Goal: Complete application form: Complete application form

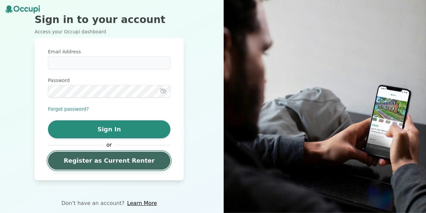
click at [92, 159] on link "Register as Current Renter" at bounding box center [109, 160] width 122 height 18
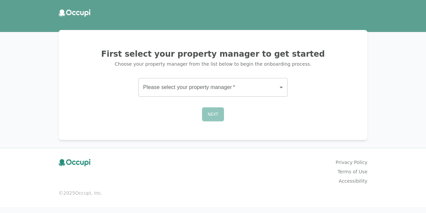
click at [192, 83] on body "First select your property manager to get started Choose your property manager …" at bounding box center [213, 106] width 426 height 213
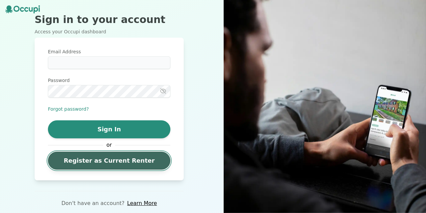
click at [72, 163] on link "Register as Current Renter" at bounding box center [109, 160] width 122 height 18
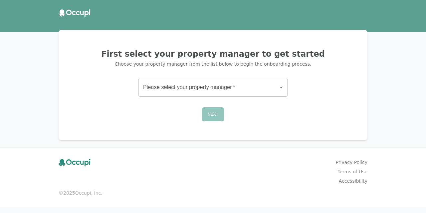
click at [167, 91] on body "First select your property manager to get started Choose your property manager …" at bounding box center [213, 106] width 426 height 213
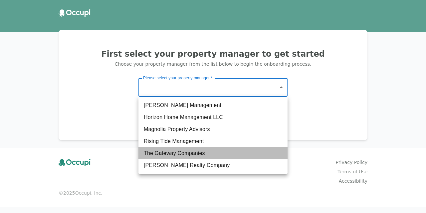
click at [171, 148] on li "The Gateway Companies" at bounding box center [212, 153] width 149 height 12
type input "**********"
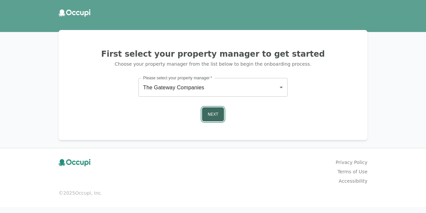
click at [211, 115] on button "Next" at bounding box center [213, 114] width 22 height 14
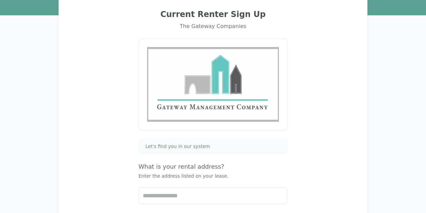
scroll to position [53, 0]
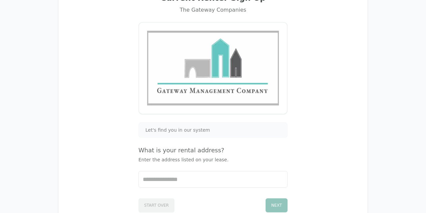
click at [198, 131] on span "Let's find you in our system" at bounding box center [177, 129] width 65 height 7
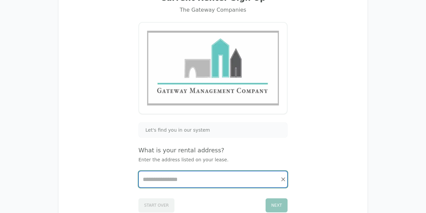
click at [183, 178] on input "Start typing..." at bounding box center [213, 179] width 148 height 16
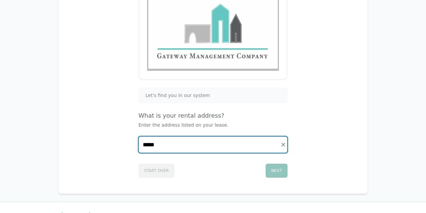
scroll to position [91, 0]
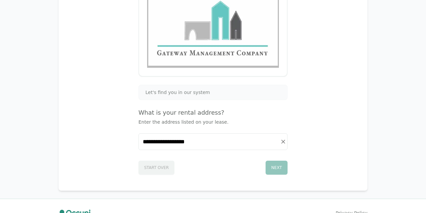
click at [281, 168] on div "Next" at bounding box center [277, 167] width 22 height 14
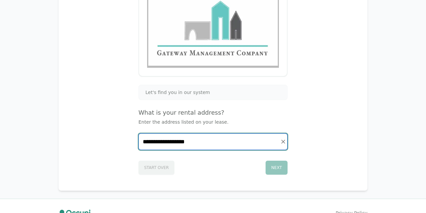
click at [197, 143] on input "**********" at bounding box center [213, 141] width 148 height 16
type input "******"
click at [285, 142] on icon "Clear" at bounding box center [283, 141] width 7 height 7
type input "*"
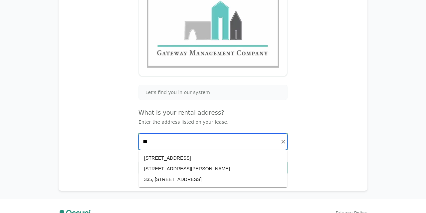
type input "*"
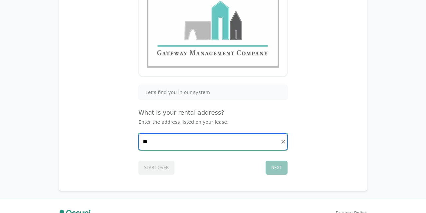
type input "*"
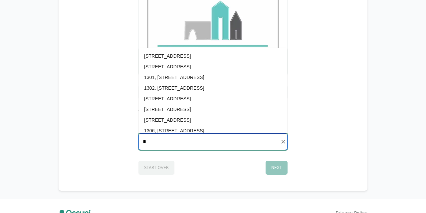
click at [212, 131] on li "1306, [STREET_ADDRESS]" at bounding box center [213, 130] width 148 height 11
type input "**********"
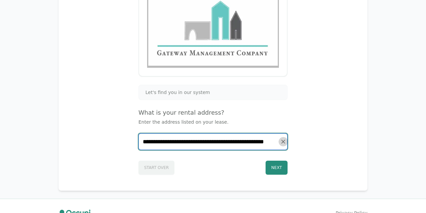
click at [284, 140] on icon "Clear" at bounding box center [283, 141] width 4 height 4
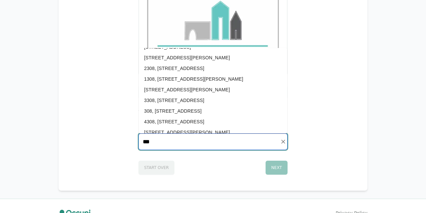
scroll to position [0, 0]
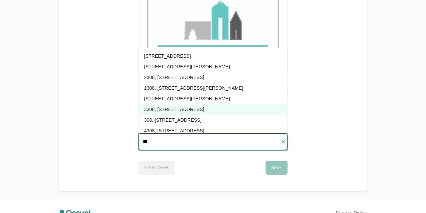
type input "*"
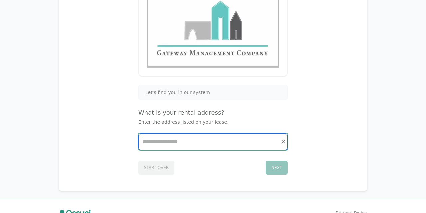
type input "*"
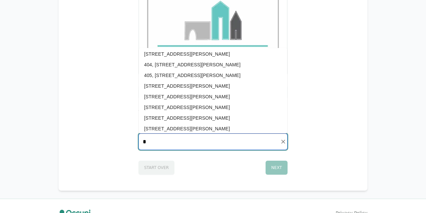
scroll to position [857, 0]
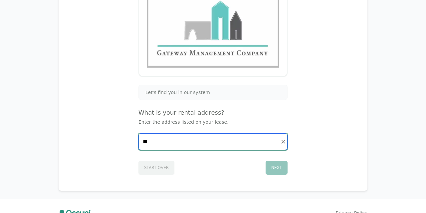
type input "*"
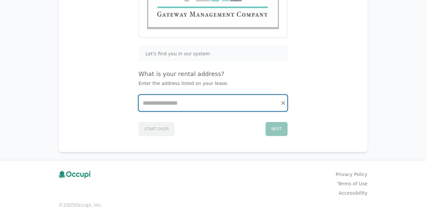
scroll to position [130, 0]
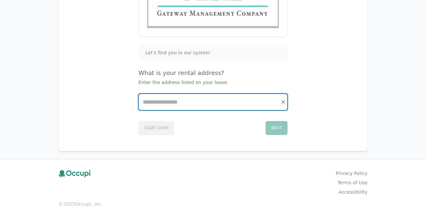
type input "*"
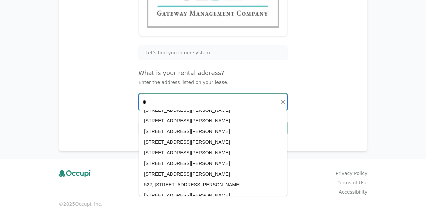
scroll to position [985, 0]
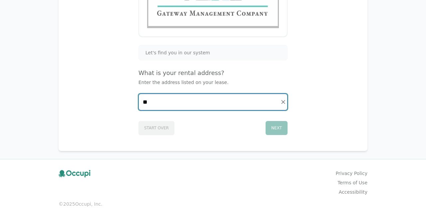
type input "*"
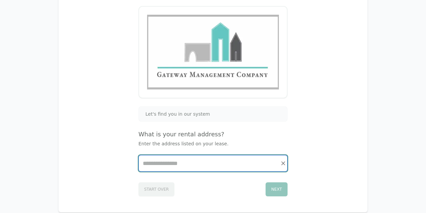
scroll to position [0, 0]
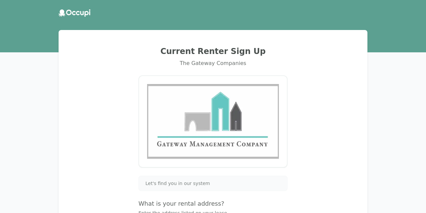
click at [77, 12] on icon at bounding box center [75, 12] width 32 height 7
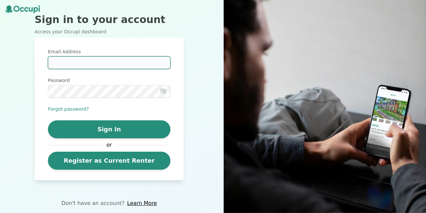
click at [90, 59] on input "Email Address" at bounding box center [109, 62] width 122 height 13
type input "**********"
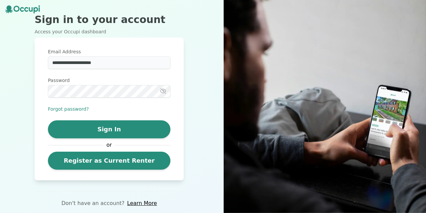
click at [164, 92] on icon "button" at bounding box center [162, 91] width 5 height 5
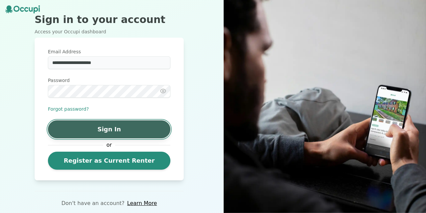
click at [119, 132] on button "Sign In" at bounding box center [109, 129] width 122 height 18
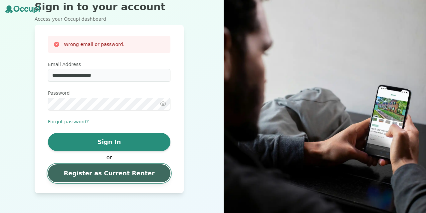
click at [110, 169] on link "Register as Current Renter" at bounding box center [109, 173] width 122 height 18
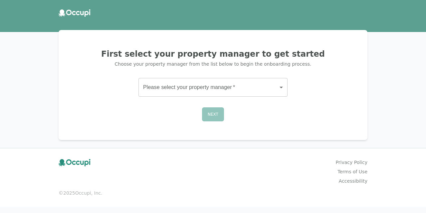
click at [263, 87] on body "First select your property manager to get started Choose your property manager …" at bounding box center [213, 106] width 426 height 213
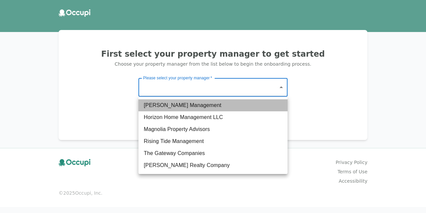
click at [224, 109] on li "[PERSON_NAME] Management" at bounding box center [212, 105] width 149 height 12
type input "*******"
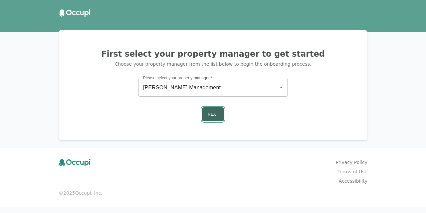
click at [218, 112] on button "Next" at bounding box center [213, 114] width 22 height 14
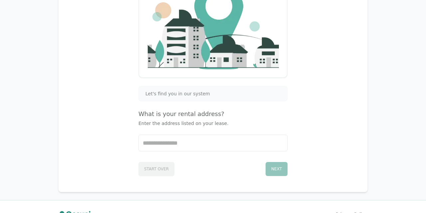
scroll to position [143, 0]
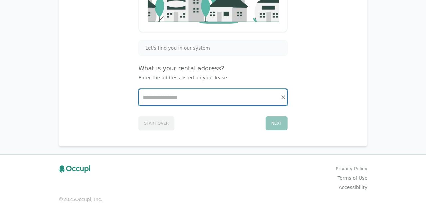
click at [207, 98] on input "Start typing..." at bounding box center [213, 97] width 148 height 16
type input "***"
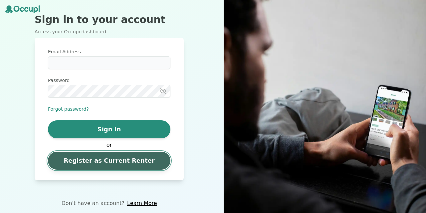
click at [77, 167] on link "Register as Current Renter" at bounding box center [109, 160] width 122 height 18
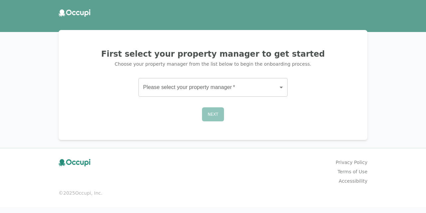
click at [166, 90] on body "First select your property manager to get started Choose your property manager …" at bounding box center [213, 106] width 426 height 213
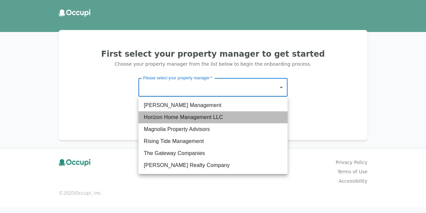
click at [164, 113] on li "Horizon Home Management LLC" at bounding box center [212, 117] width 149 height 12
type input "**********"
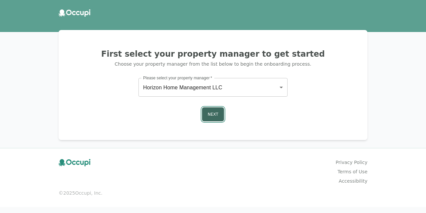
click at [211, 113] on button "Next" at bounding box center [213, 114] width 22 height 14
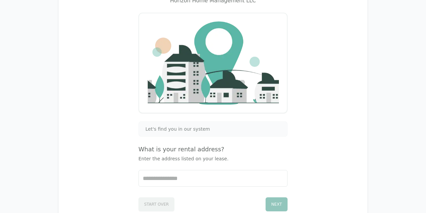
scroll to position [106, 0]
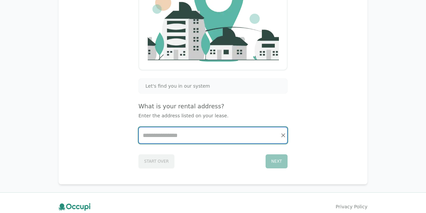
click at [185, 134] on input "Start typing..." at bounding box center [213, 135] width 148 height 16
type input "*"
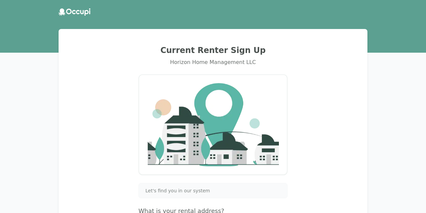
scroll to position [0, 0]
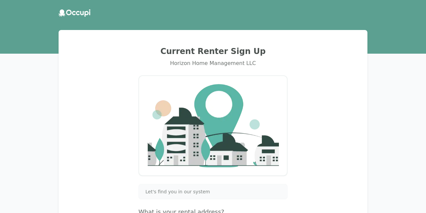
click at [71, 12] on icon at bounding box center [69, 13] width 6 height 6
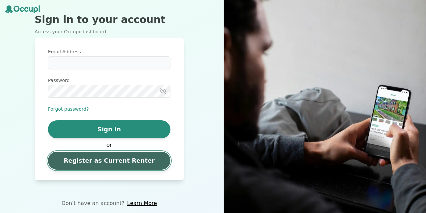
click at [73, 157] on link "Register as Current Renter" at bounding box center [109, 160] width 122 height 18
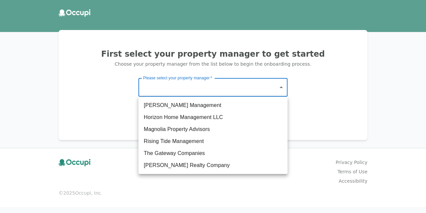
click at [156, 90] on body "First select your property manager to get started Choose your property manager …" at bounding box center [213, 106] width 426 height 213
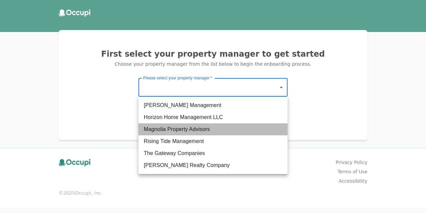
click at [156, 126] on li "Magnolia Property Advisors" at bounding box center [212, 129] width 149 height 12
type input "**********"
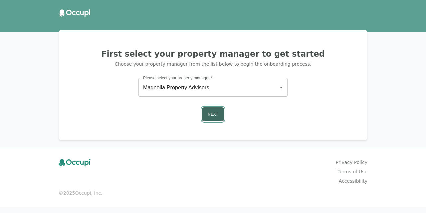
click at [215, 118] on button "Next" at bounding box center [213, 114] width 22 height 14
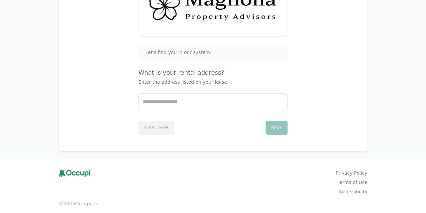
scroll to position [106, 0]
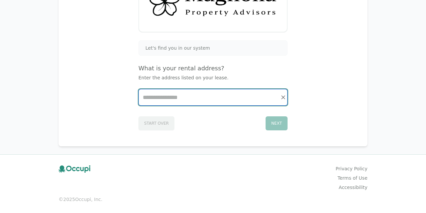
click at [197, 100] on input "Start typing..." at bounding box center [213, 97] width 148 height 16
type input "*"
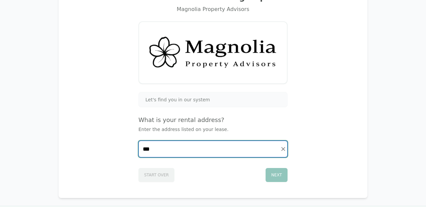
scroll to position [0, 0]
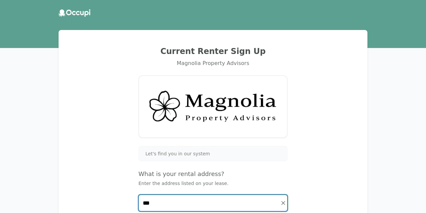
type input "***"
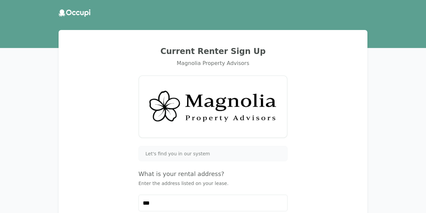
click at [72, 15] on icon at bounding box center [75, 12] width 32 height 7
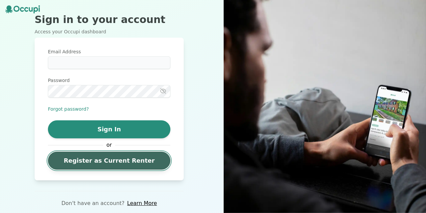
click at [75, 160] on link "Register as Current Renter" at bounding box center [109, 160] width 122 height 18
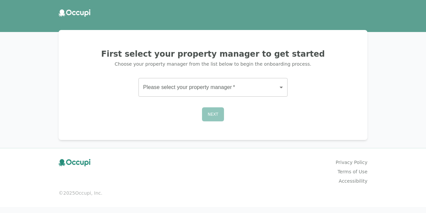
click at [209, 83] on body "First select your property manager to get started Choose your property manager …" at bounding box center [213, 106] width 426 height 213
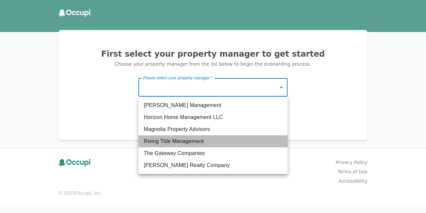
click at [175, 142] on li "Rising Tide Management" at bounding box center [212, 141] width 149 height 12
type input "**********"
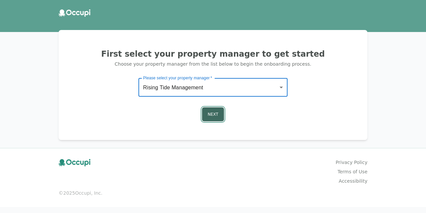
click at [211, 117] on button "Next" at bounding box center [213, 114] width 22 height 14
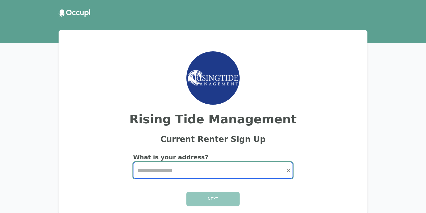
click at [165, 169] on input "Start typing..." at bounding box center [212, 170] width 159 height 16
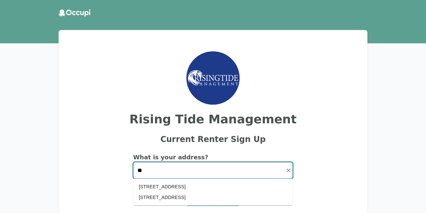
type input "*"
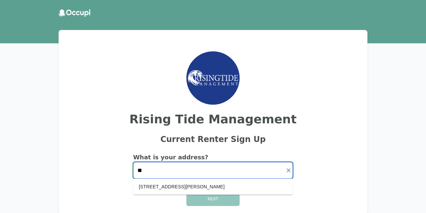
type input "*"
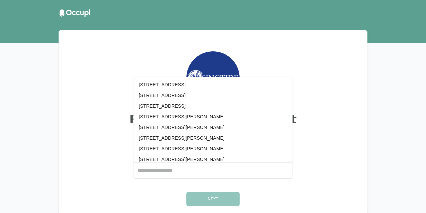
click at [66, 12] on icon at bounding box center [75, 12] width 32 height 7
click at [61, 16] on icon at bounding box center [62, 12] width 7 height 7
click at [72, 15] on icon at bounding box center [75, 12] width 32 height 7
click at [95, 85] on div at bounding box center [213, 77] width 293 height 53
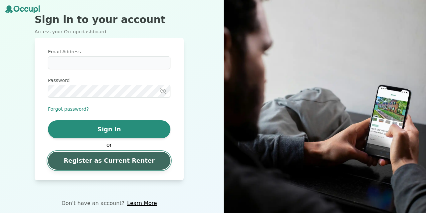
click at [117, 161] on link "Register as Current Renter" at bounding box center [109, 160] width 122 height 18
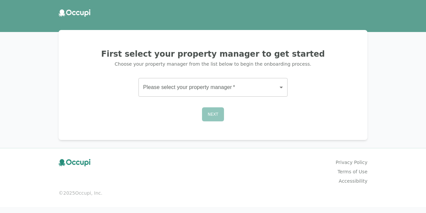
click at [173, 85] on body "First select your property manager to get started Choose your property manager …" at bounding box center [213, 106] width 426 height 213
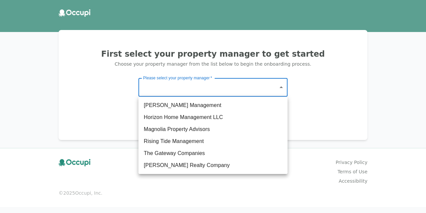
click at [161, 150] on li "The Gateway Companies" at bounding box center [212, 153] width 149 height 12
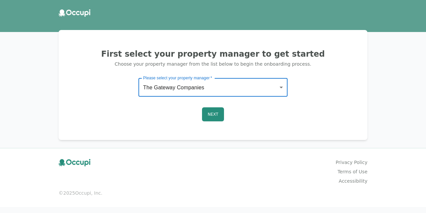
click at [177, 86] on body "**********" at bounding box center [213, 106] width 426 height 213
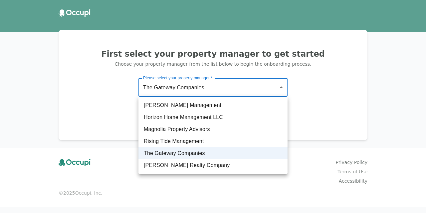
click at [166, 161] on li "[PERSON_NAME] Realty Company" at bounding box center [212, 165] width 149 height 12
type input "**********"
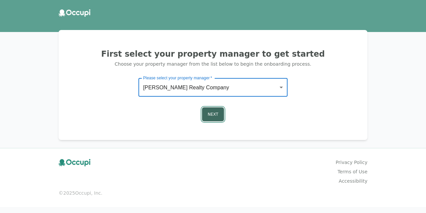
click at [217, 117] on button "Next" at bounding box center [213, 114] width 22 height 14
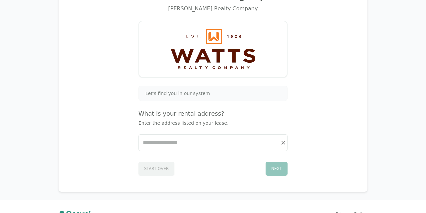
scroll to position [58, 0]
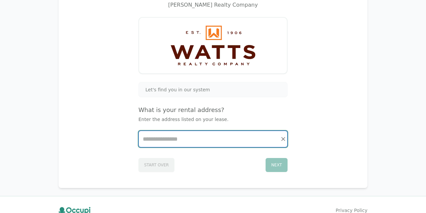
click at [189, 143] on input "Start typing..." at bounding box center [213, 139] width 148 height 16
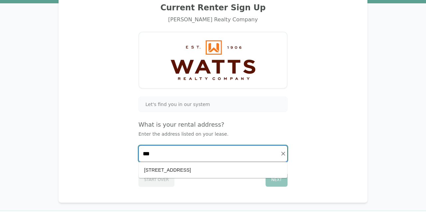
scroll to position [0, 0]
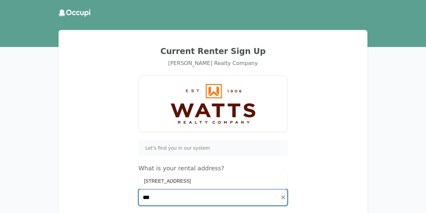
type input "***"
click at [78, 14] on icon at bounding box center [75, 12] width 32 height 7
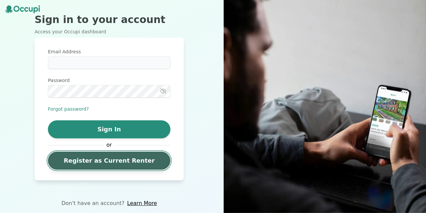
click at [100, 163] on link "Register as Current Renter" at bounding box center [109, 160] width 122 height 18
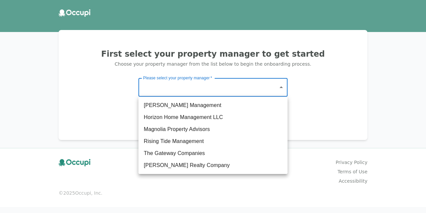
click at [156, 90] on body "First select your property manager to get started Choose your property manager …" at bounding box center [213, 106] width 426 height 213
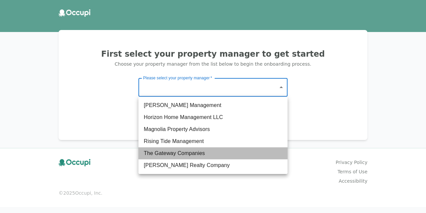
click at [160, 151] on li "The Gateway Companies" at bounding box center [212, 153] width 149 height 12
type input "**********"
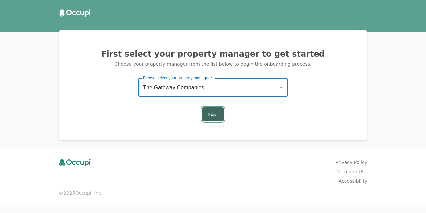
click at [212, 116] on button "Next" at bounding box center [213, 114] width 22 height 14
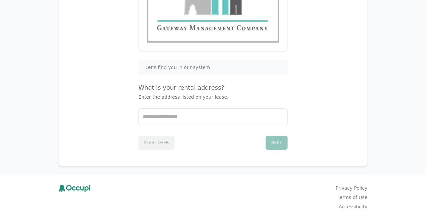
scroll to position [119, 0]
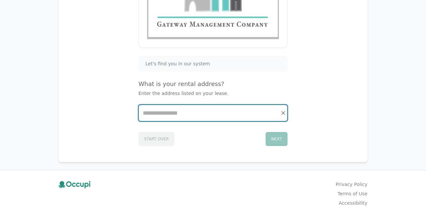
click at [187, 118] on input "Start typing..." at bounding box center [213, 113] width 148 height 16
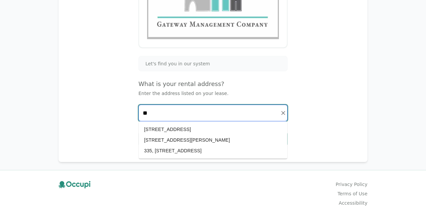
type input "*"
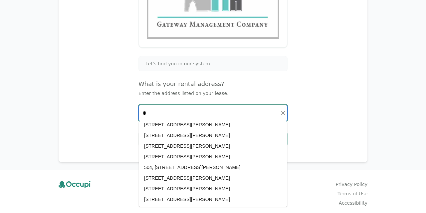
scroll to position [857, 0]
type input "*"
click at [152, 114] on input "*" at bounding box center [213, 113] width 148 height 16
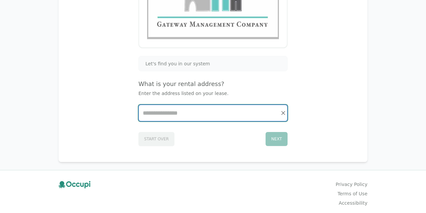
paste input "**********"
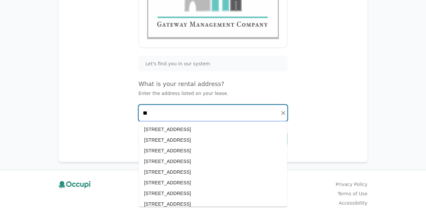
type input "*"
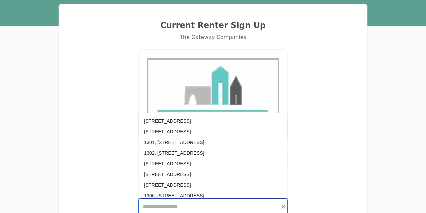
scroll to position [0, 0]
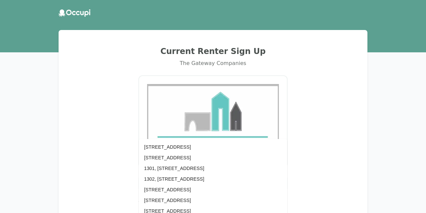
click at [69, 13] on icon at bounding box center [75, 12] width 32 height 7
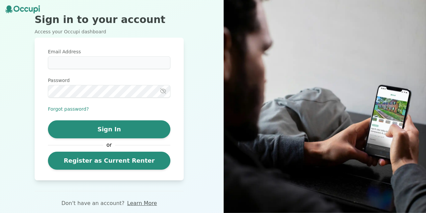
click at [139, 202] on link "Learn More" at bounding box center [142, 203] width 30 height 8
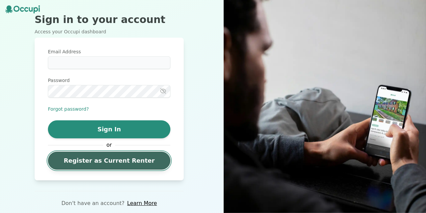
click at [143, 156] on link "Register as Current Renter" at bounding box center [109, 160] width 122 height 18
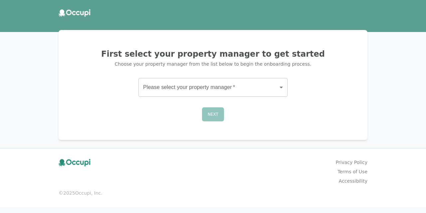
click at [215, 94] on body "First select your property manager to get started Choose your property manager …" at bounding box center [213, 106] width 426 height 213
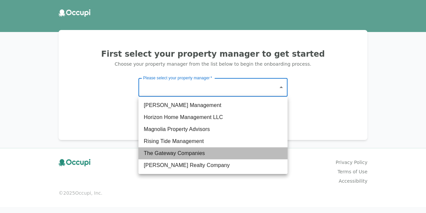
click at [185, 149] on li "The Gateway Companies" at bounding box center [212, 153] width 149 height 12
type input "**********"
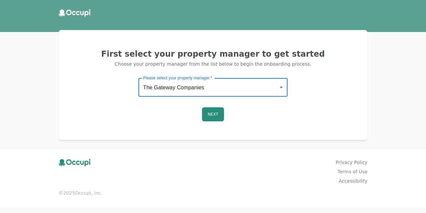
click at [215, 107] on div "**********" at bounding box center [213, 85] width 293 height 94
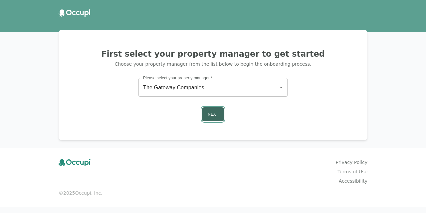
click at [212, 114] on button "Next" at bounding box center [213, 114] width 22 height 14
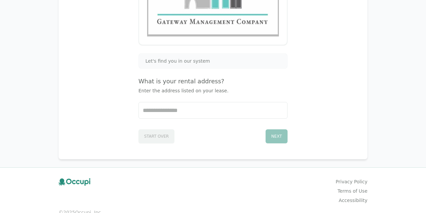
scroll to position [135, 0]
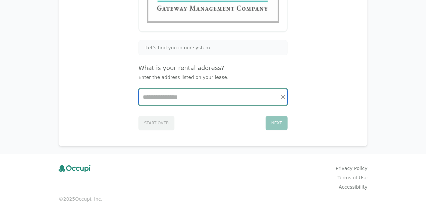
click at [193, 99] on input "Start typing..." at bounding box center [213, 97] width 148 height 16
type input "*"
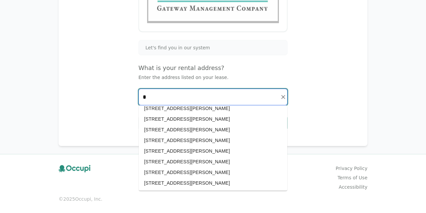
scroll to position [985, 0]
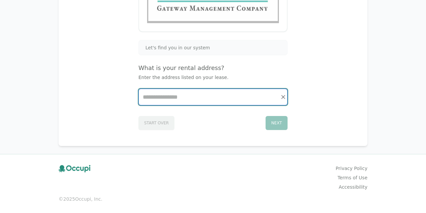
type input "*"
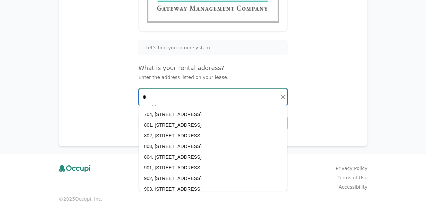
scroll to position [921, 0]
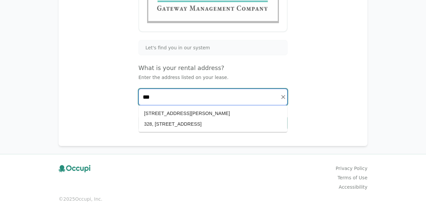
type input "***"
